Goal: Information Seeking & Learning: Learn about a topic

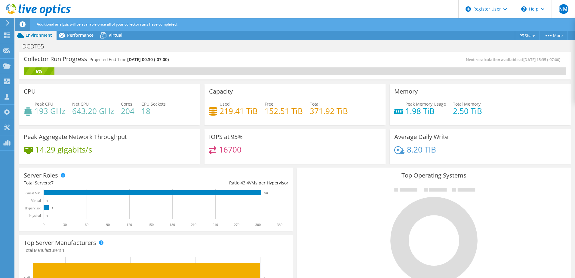
click at [88, 40] on div "DCDT05 Print" at bounding box center [295, 46] width 560 height 12
click at [88, 38] on div "Performance" at bounding box center [78, 35] width 42 height 10
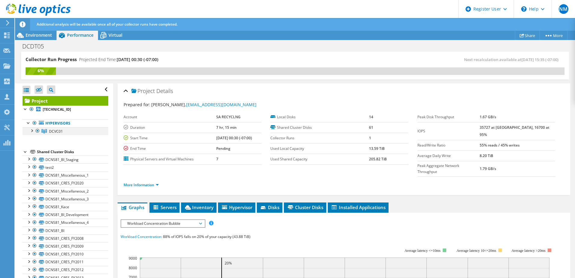
click at [32, 129] on div at bounding box center [32, 130] width 6 height 6
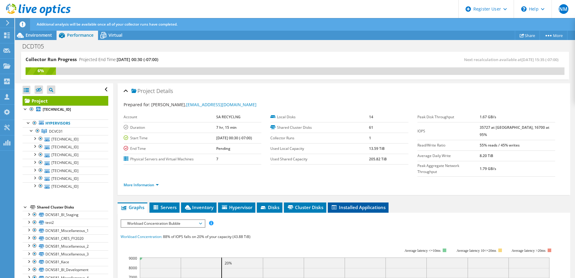
click at [355, 204] on span "Installed Applications" at bounding box center [358, 207] width 55 height 6
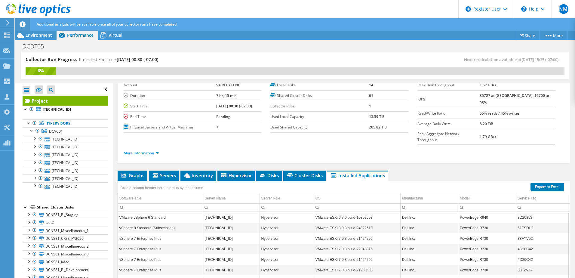
scroll to position [73, 0]
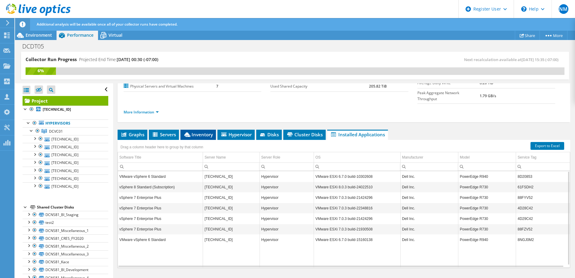
click at [200, 131] on span "Inventory" at bounding box center [198, 134] width 29 height 6
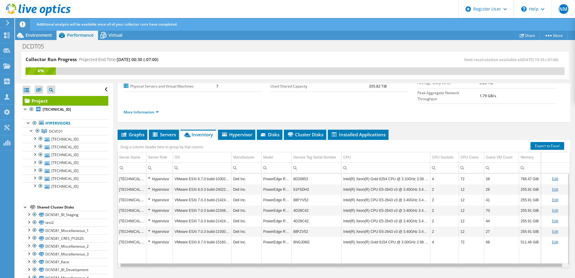
scroll to position [0, 0]
drag, startPoint x: 315, startPoint y: 254, endPoint x: 234, endPoint y: 247, distance: 81.5
click at [238, 248] on body "NM Dell User [PERSON_NAME] [EMAIL_ADDRESS][DOMAIN_NAME] Dell My Profile Log Out…" at bounding box center [287, 139] width 575 height 278
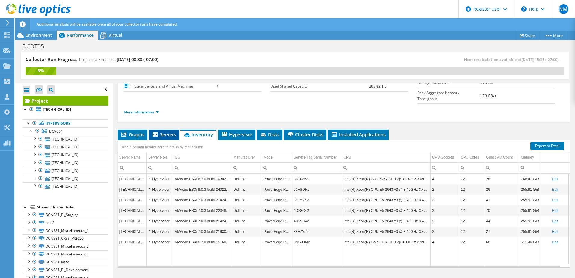
click at [162, 131] on span "Servers" at bounding box center [164, 134] width 24 height 6
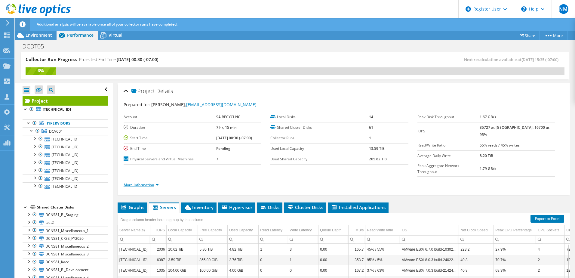
click at [156, 182] on link "More Information" at bounding box center [141, 184] width 35 height 5
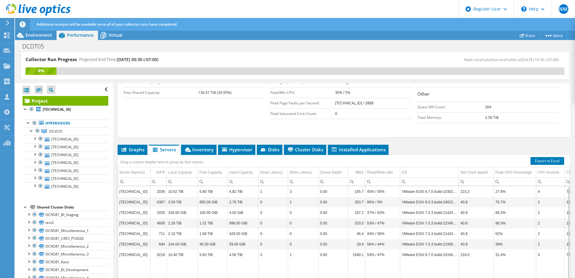
scroll to position [150, 0]
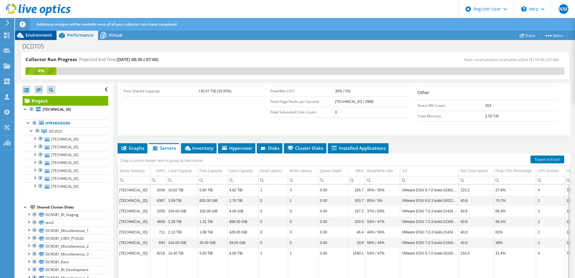
click at [34, 38] on div "Environment" at bounding box center [36, 35] width 42 height 10
